Goal: Task Accomplishment & Management: Use online tool/utility

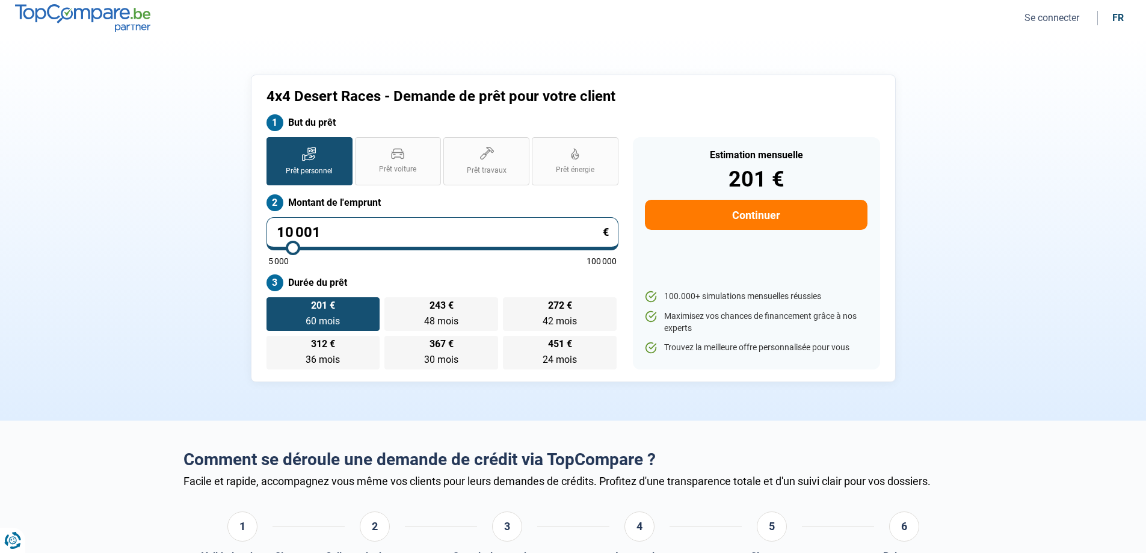
click at [155, 212] on section "4x4 Desert Races - Demande de prêt pour votre client But du prêt Prêt personnel…" at bounding box center [573, 228] width 1146 height 384
drag, startPoint x: 327, startPoint y: 233, endPoint x: 171, endPoint y: 231, distance: 155.8
click at [174, 232] on section "4x4 Desert Races - Demande de prêt pour votre client But du prêt Prêt personnel…" at bounding box center [573, 228] width 1146 height 384
type input "9"
type input "5000"
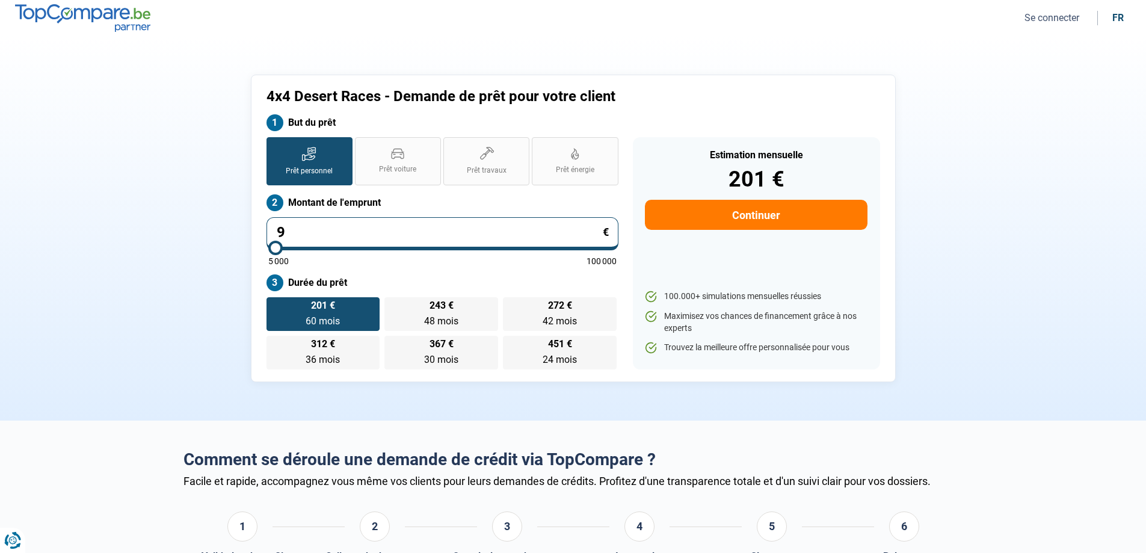
type input "99"
type input "5000"
type input "999"
type input "5000"
type input "9 990"
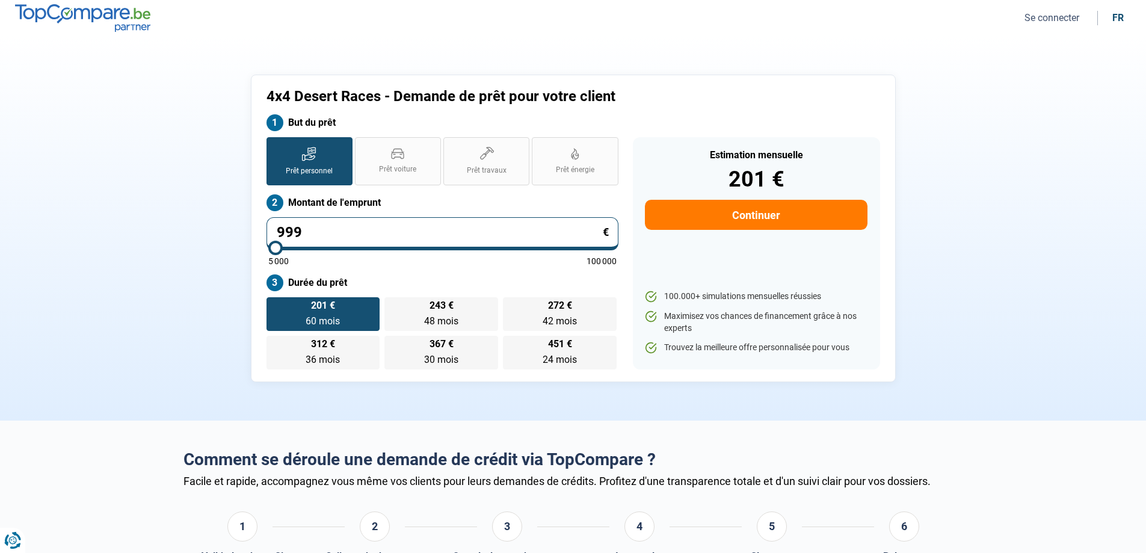
type input "10000"
type input "999"
type input "5000"
type input "9 999"
type input "10000"
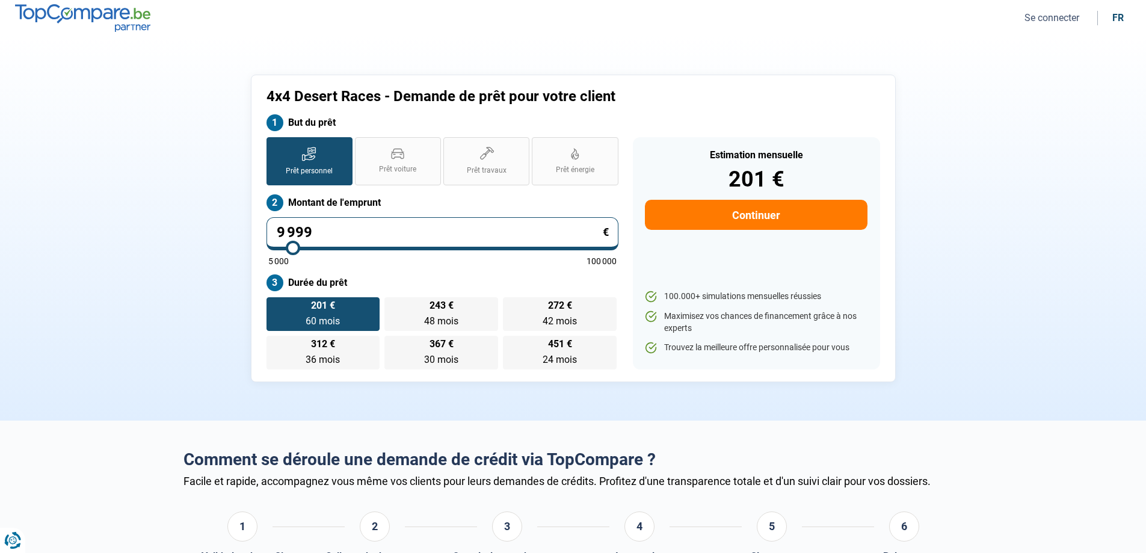
type input "9 999"
type input "10000"
radio input "true"
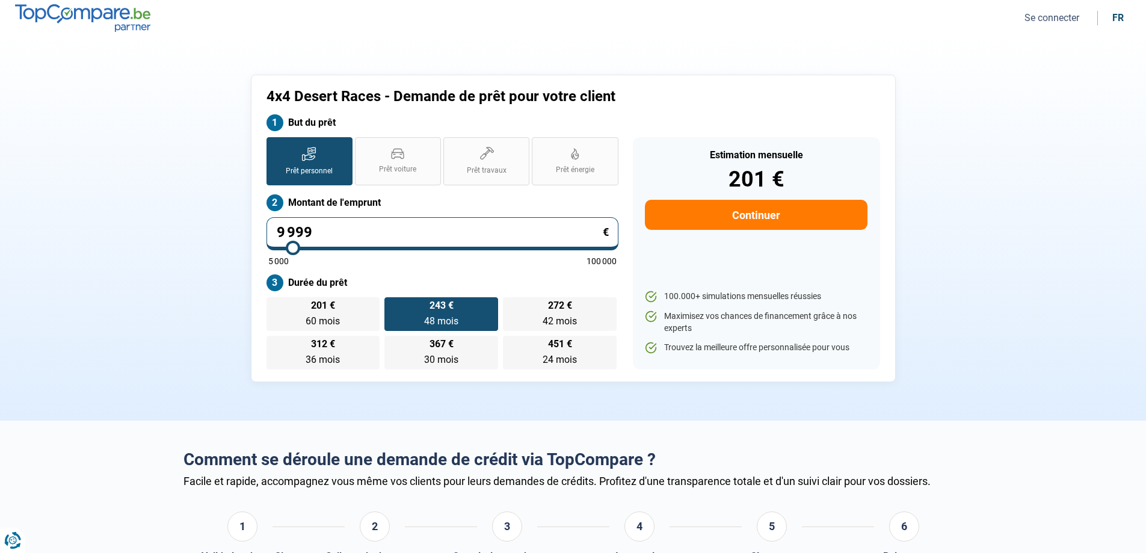
click at [411, 267] on div "Prêt personnel Prêt voiture Prêt travaux Prêt énergie Prêt personnel Montant de…" at bounding box center [442, 253] width 366 height 232
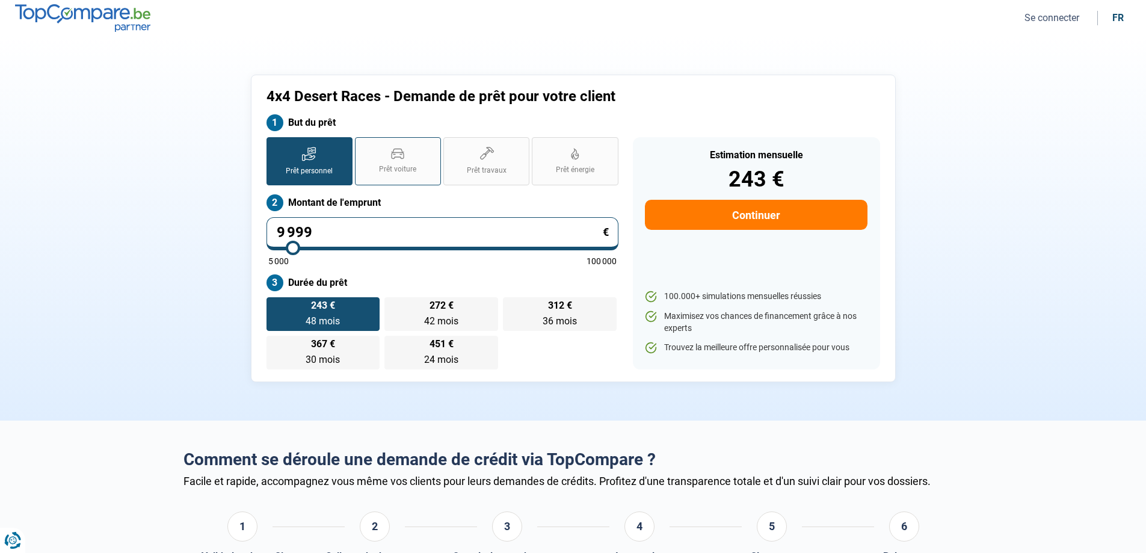
click at [369, 144] on label "Prêt voiture" at bounding box center [398, 161] width 86 height 48
click at [363, 144] on input "Prêt voiture" at bounding box center [359, 141] width 8 height 8
radio input "true"
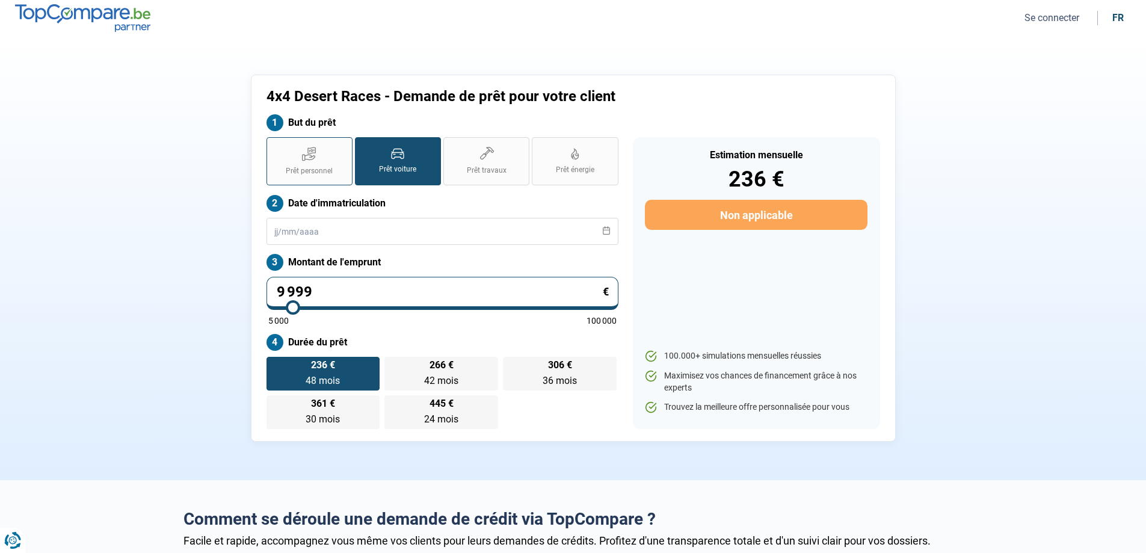
click at [301, 147] on label "Prêt personnel" at bounding box center [309, 161] width 86 height 48
click at [274, 145] on input "Prêt personnel" at bounding box center [270, 141] width 8 height 8
radio input "true"
